Goal: Information Seeking & Learning: Learn about a topic

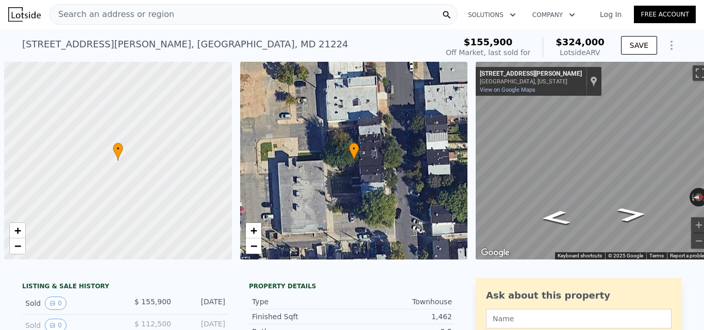
scroll to position [0, 4]
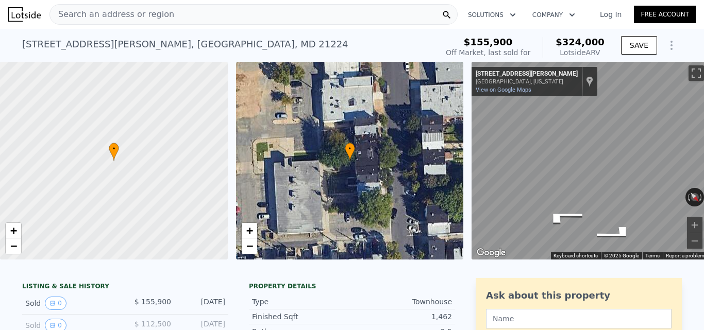
click at [612, 201] on div "Map" at bounding box center [589, 161] width 236 height 198
drag, startPoint x: 565, startPoint y: 217, endPoint x: 703, endPoint y: 147, distance: 155.5
click at [703, 147] on div "Search an address or region Solutions Company Open main menu Log In Free Accoun…" at bounding box center [352, 165] width 704 height 330
drag, startPoint x: 688, startPoint y: 21, endPoint x: 703, endPoint y: 27, distance: 16.5
click at [703, 27] on div "Search an address or region Solutions Company Open main menu Log In Free Accoun…" at bounding box center [352, 165] width 704 height 330
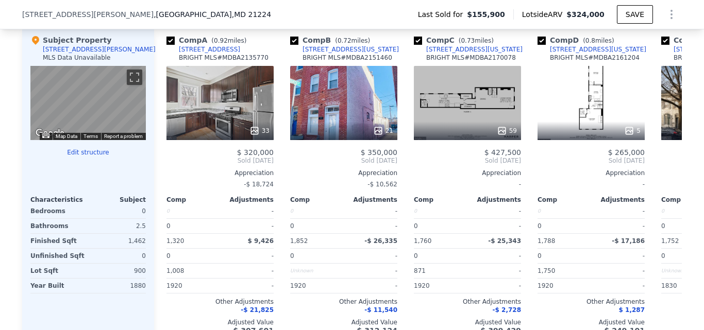
scroll to position [1014, 0]
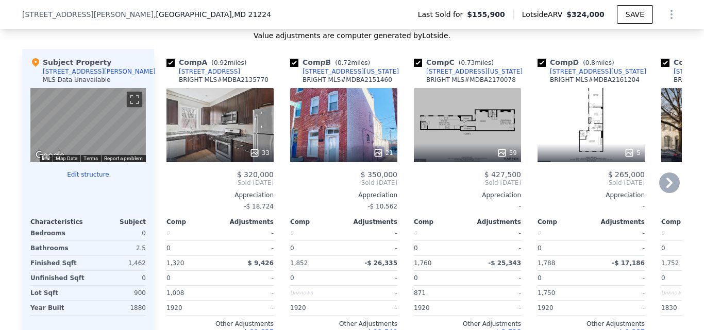
click at [320, 120] on div "21" at bounding box center [343, 125] width 107 height 74
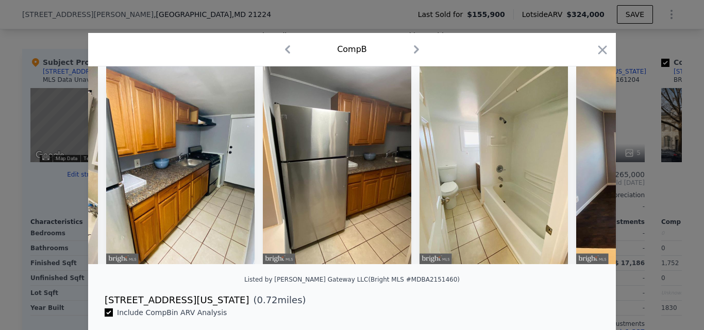
scroll to position [80, 0]
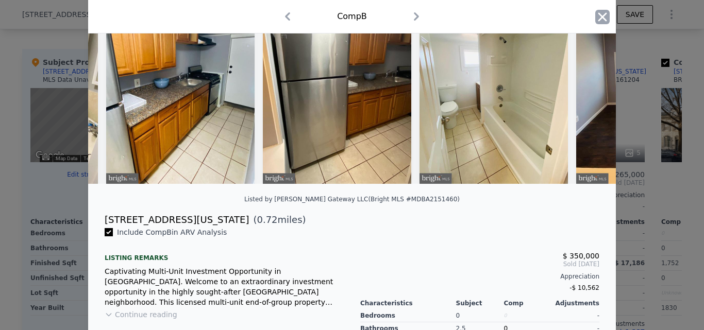
click at [595, 16] on icon "button" at bounding box center [602, 17] width 14 height 14
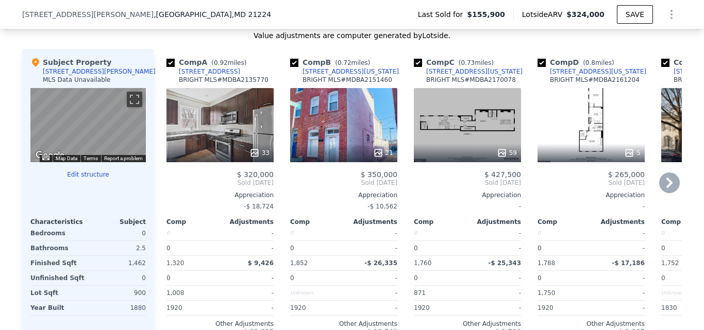
click at [663, 185] on icon at bounding box center [669, 183] width 21 height 21
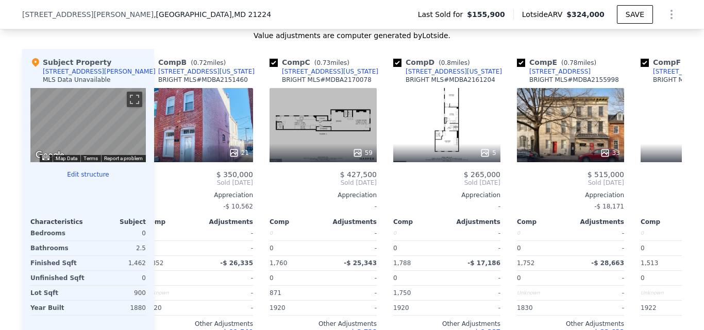
scroll to position [0, 247]
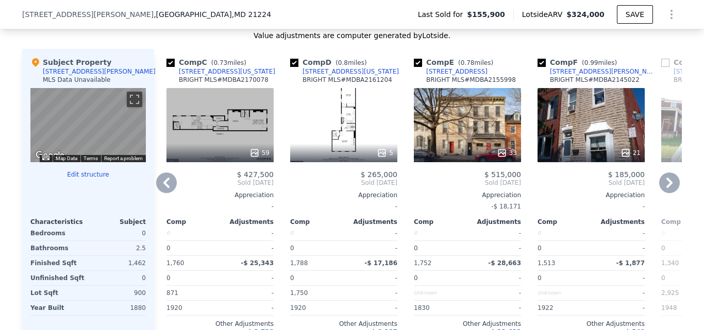
click at [229, 132] on div "59" at bounding box center [219, 125] width 107 height 74
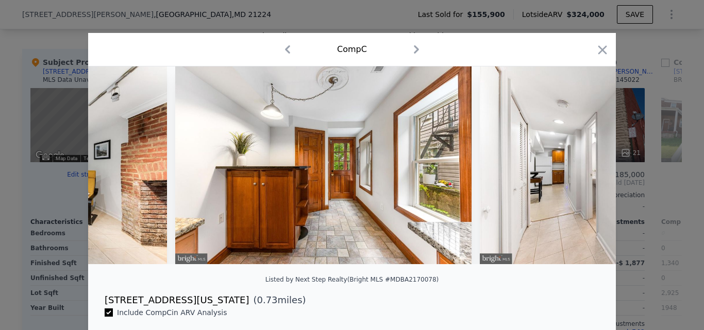
scroll to position [0, 4206]
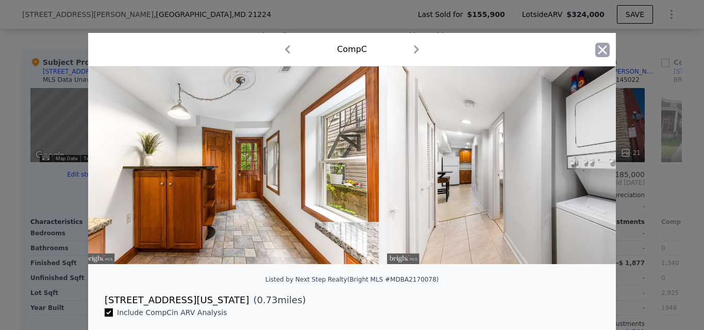
drag, startPoint x: 586, startPoint y: 50, endPoint x: 600, endPoint y: 50, distance: 13.4
click at [600, 50] on div "Comp C" at bounding box center [352, 49] width 528 height 33
click at [600, 50] on icon "button" at bounding box center [602, 49] width 9 height 9
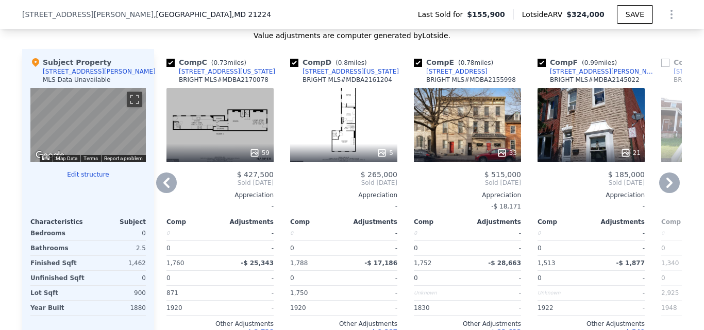
click at [584, 146] on div "21" at bounding box center [590, 125] width 107 height 74
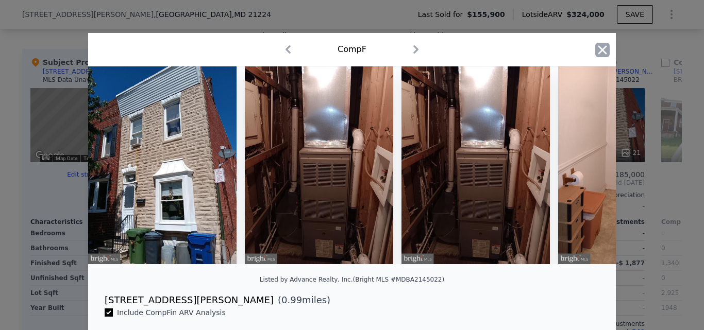
click at [603, 52] on icon "button" at bounding box center [602, 50] width 14 height 14
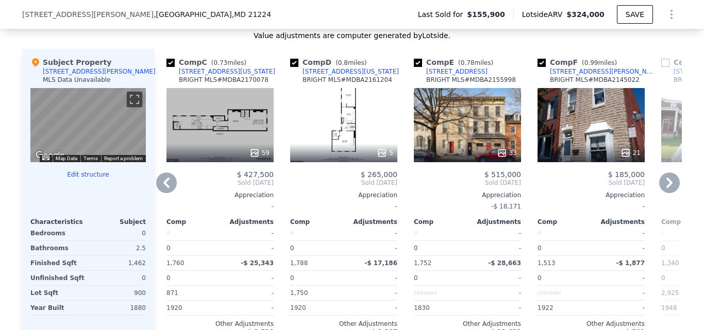
click at [665, 191] on icon at bounding box center [669, 183] width 21 height 21
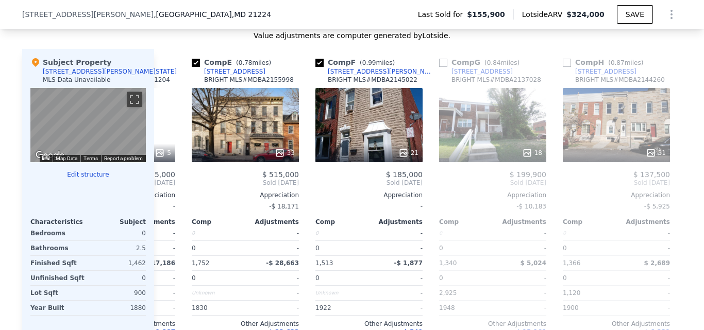
scroll to position [0, 495]
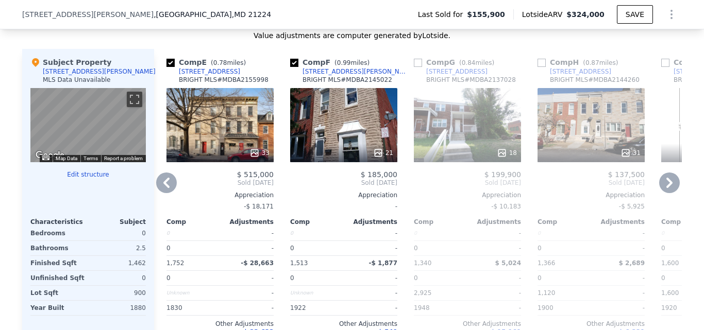
click at [665, 191] on icon at bounding box center [669, 183] width 21 height 21
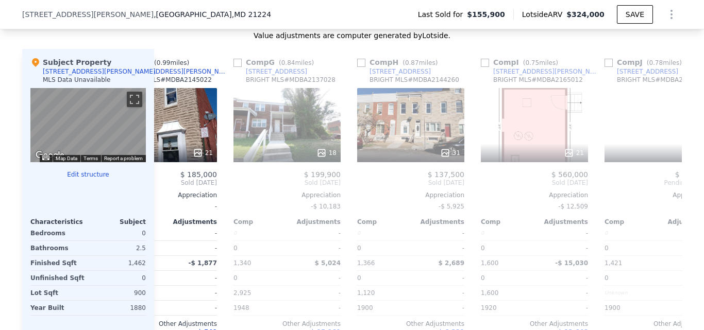
scroll to position [0, 742]
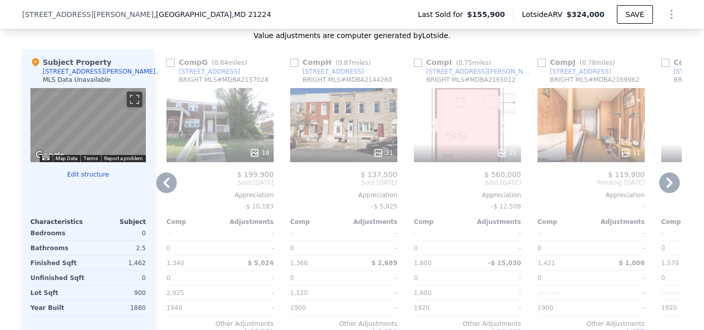
click at [665, 191] on icon at bounding box center [669, 183] width 21 height 21
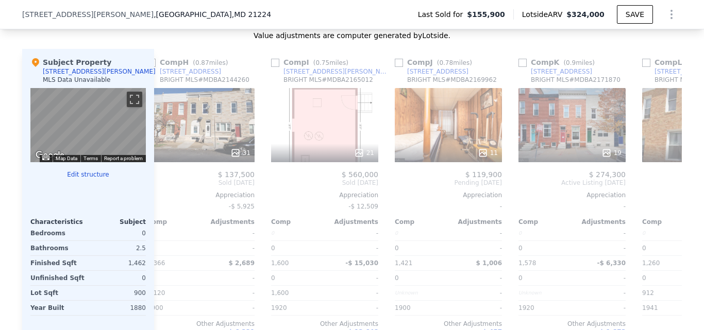
scroll to position [0, 981]
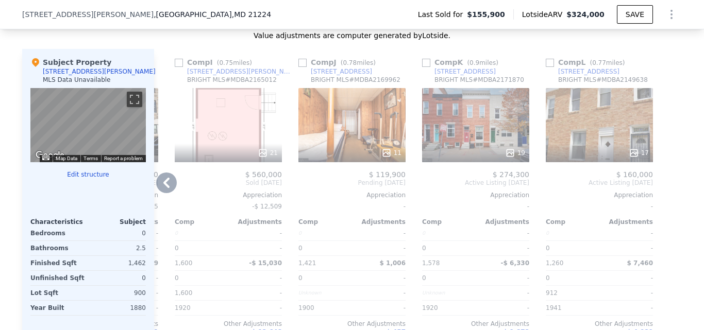
click at [665, 191] on div at bounding box center [673, 207] width 16 height 316
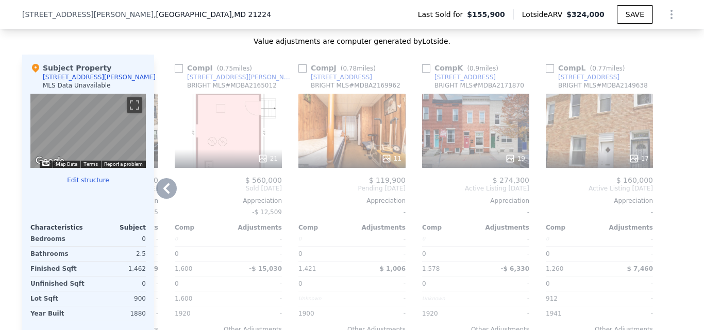
scroll to position [998, 0]
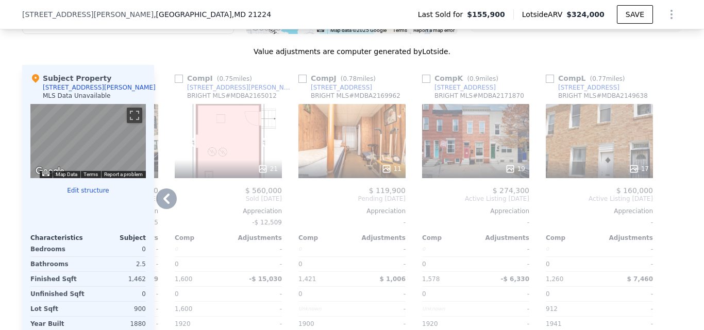
click at [163, 200] on icon at bounding box center [166, 199] width 21 height 21
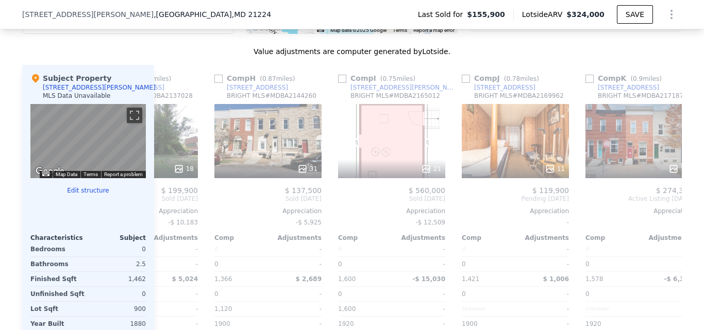
scroll to position [0, 734]
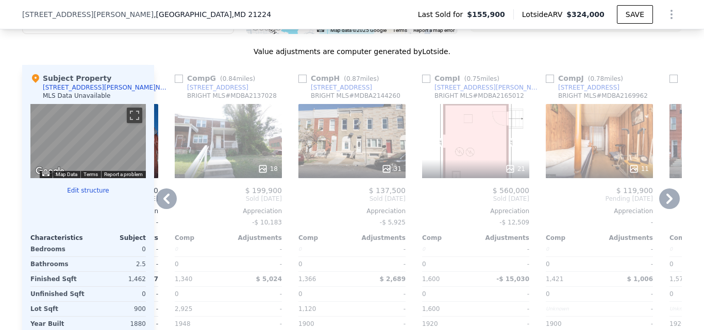
click at [163, 200] on icon at bounding box center [166, 199] width 21 height 21
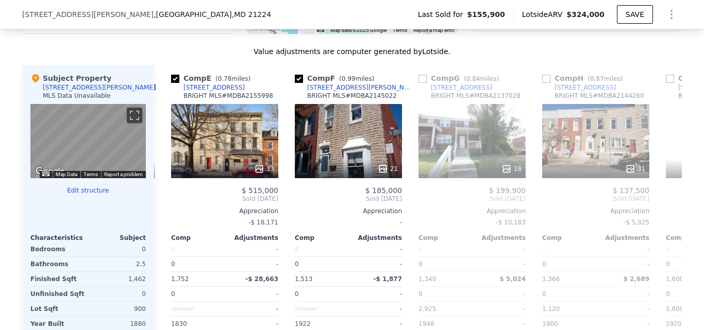
scroll to position [0, 486]
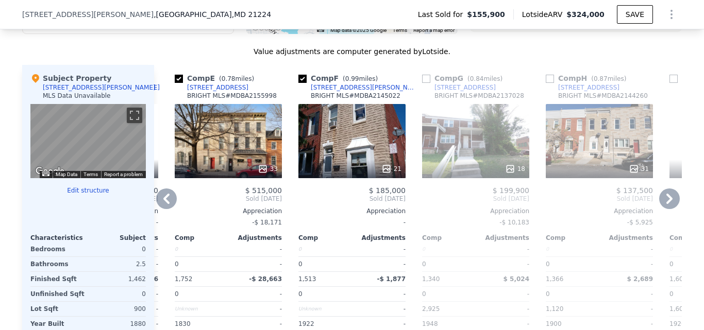
click at [163, 200] on icon at bounding box center [166, 199] width 21 height 21
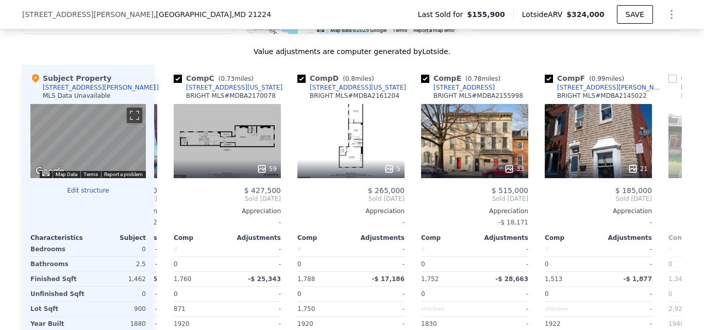
scroll to position [0, 239]
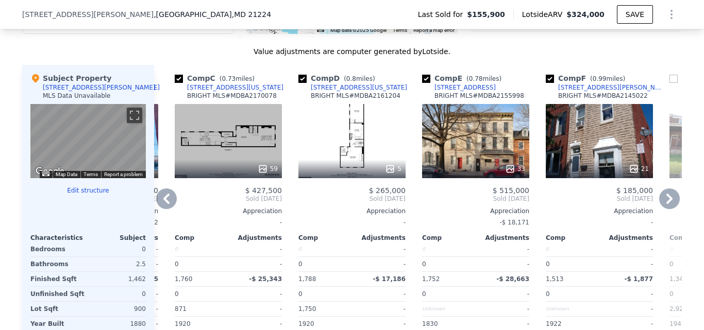
click at [163, 200] on icon at bounding box center [166, 199] width 21 height 21
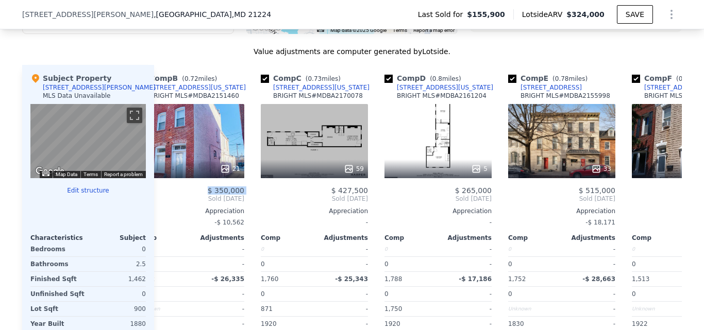
scroll to position [0, 7]
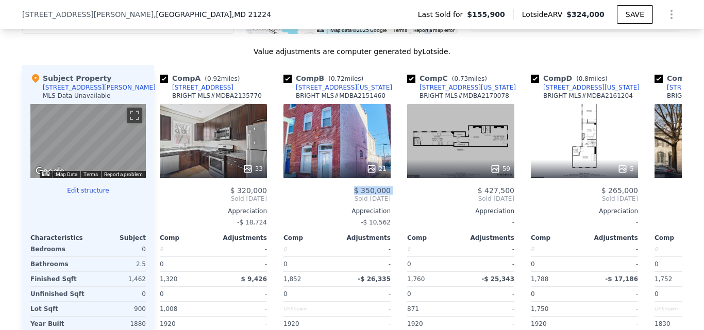
click at [163, 200] on div "Comp A ( 0.92 miles) [STREET_ADDRESS][GEOGRAPHIC_DATA] # MDBA2135770 33 $ 320,0…" at bounding box center [418, 223] width 528 height 316
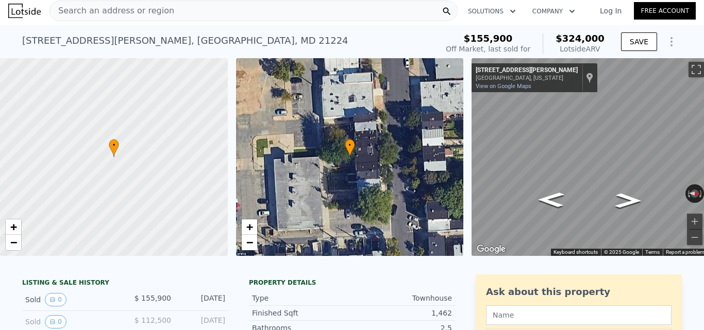
scroll to position [0, 0]
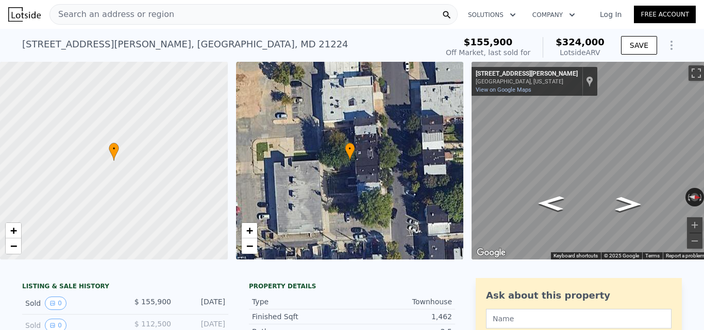
click at [134, 7] on div "Search an address or region" at bounding box center [112, 15] width 124 height 20
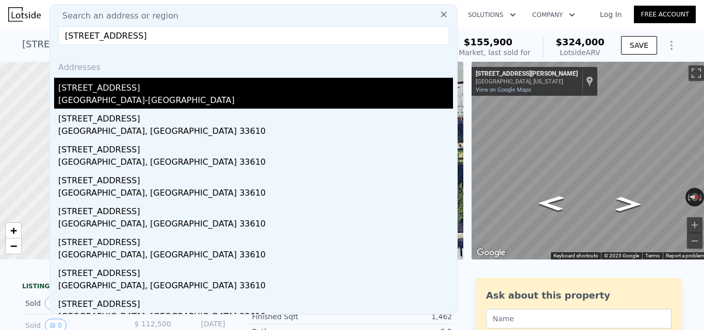
type input "[STREET_ADDRESS]"
click at [154, 95] on div "[GEOGRAPHIC_DATA]-[GEOGRAPHIC_DATA]" at bounding box center [255, 101] width 395 height 14
